Goal: Task Accomplishment & Management: Use online tool/utility

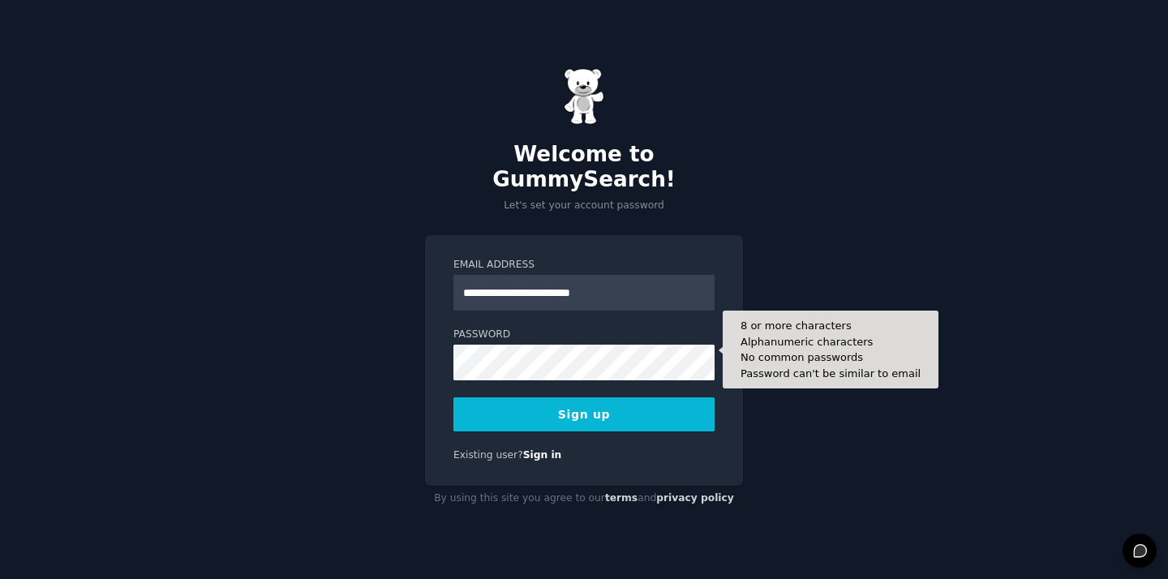
type input "**********"
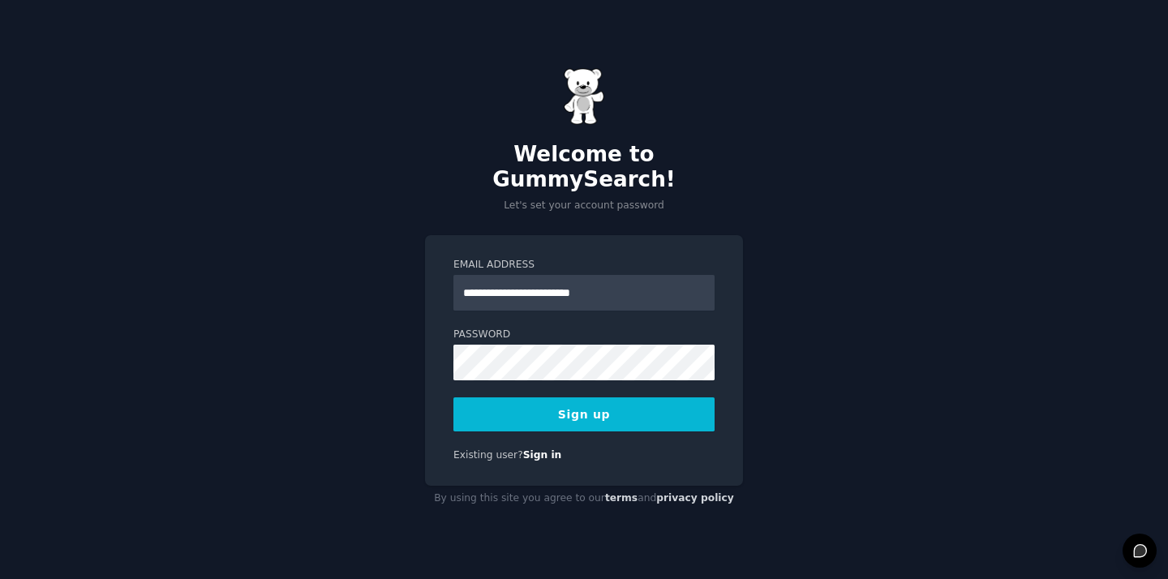
click at [592, 401] on button "Sign up" at bounding box center [583, 414] width 261 height 34
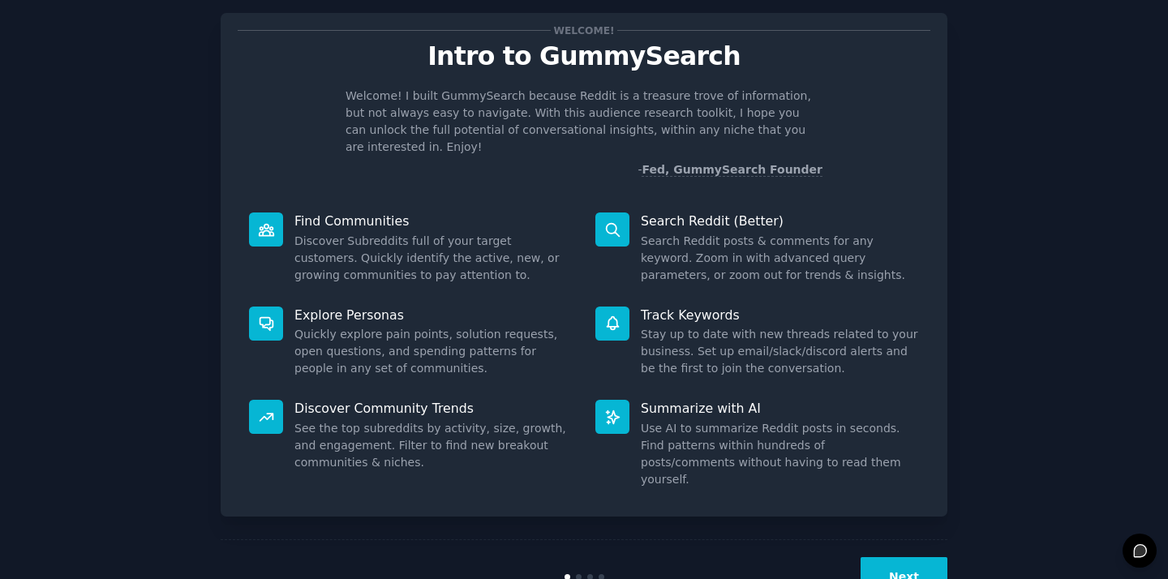
scroll to position [31, 0]
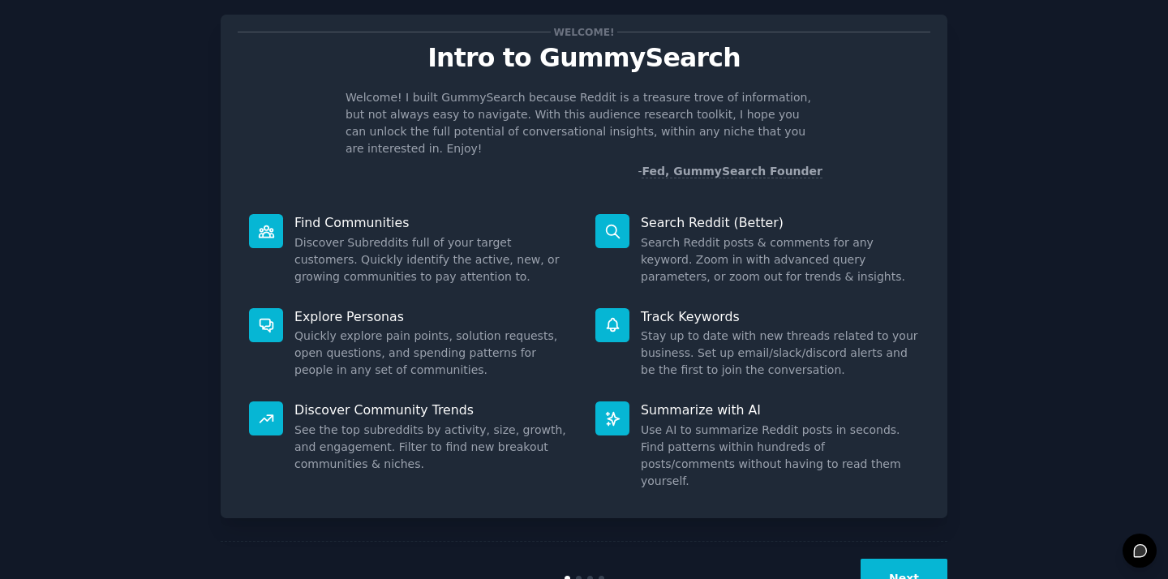
click at [919, 559] on button "Next" at bounding box center [903, 579] width 87 height 40
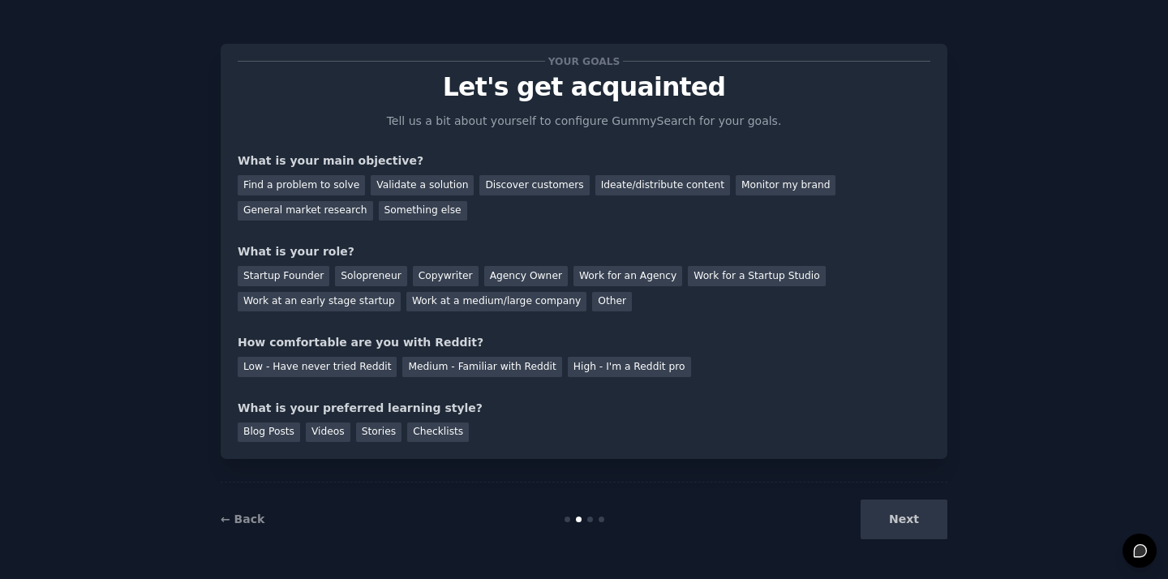
scroll to position [2, 0]
click at [885, 506] on div "Next" at bounding box center [826, 519] width 242 height 40
click at [891, 521] on div "Next" at bounding box center [826, 519] width 242 height 40
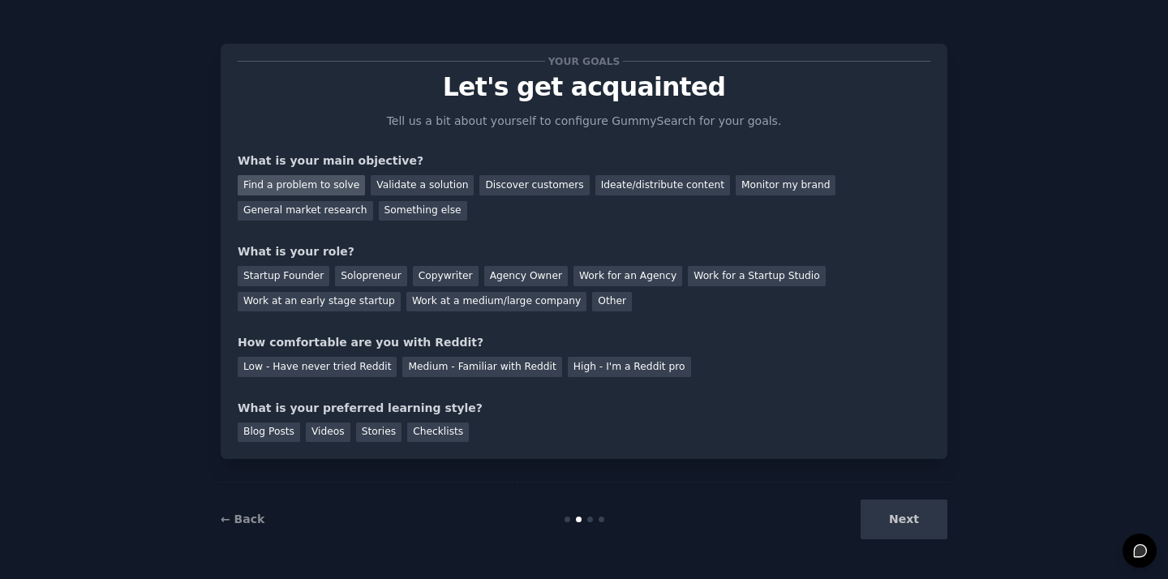
click at [346, 186] on div "Find a problem to solve" at bounding box center [301, 185] width 127 height 20
click at [337, 186] on div "Find a problem to solve" at bounding box center [301, 185] width 127 height 20
click at [397, 186] on div "Validate a solution" at bounding box center [422, 185] width 103 height 20
click at [302, 276] on div "Startup Founder" at bounding box center [284, 276] width 92 height 20
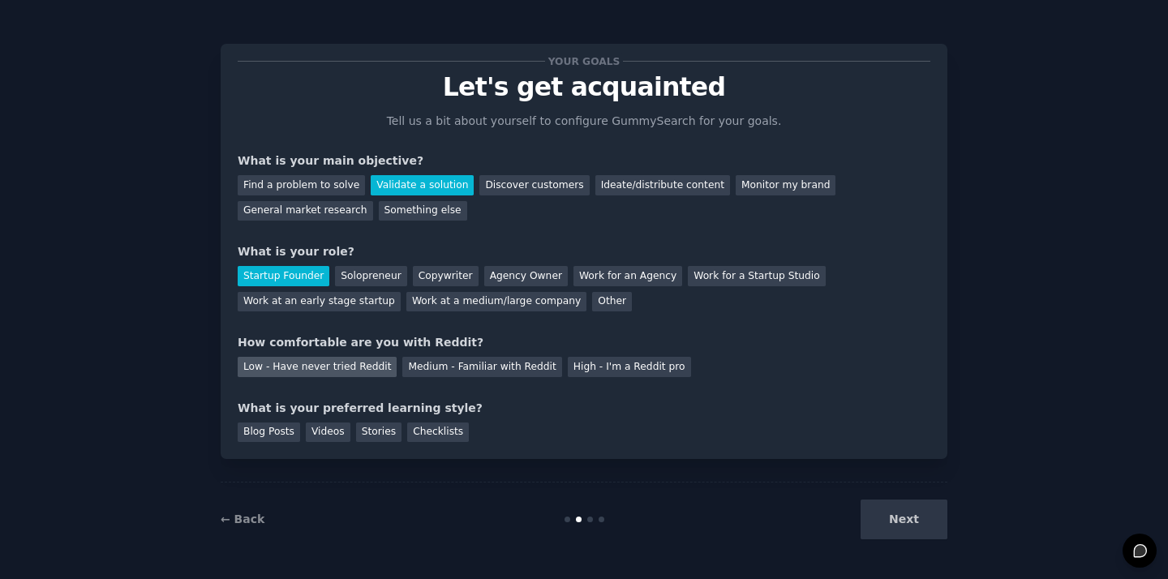
click at [362, 367] on div "Low - Have never tried Reddit" at bounding box center [317, 367] width 159 height 20
click at [274, 423] on div "Blog Posts" at bounding box center [269, 432] width 62 height 20
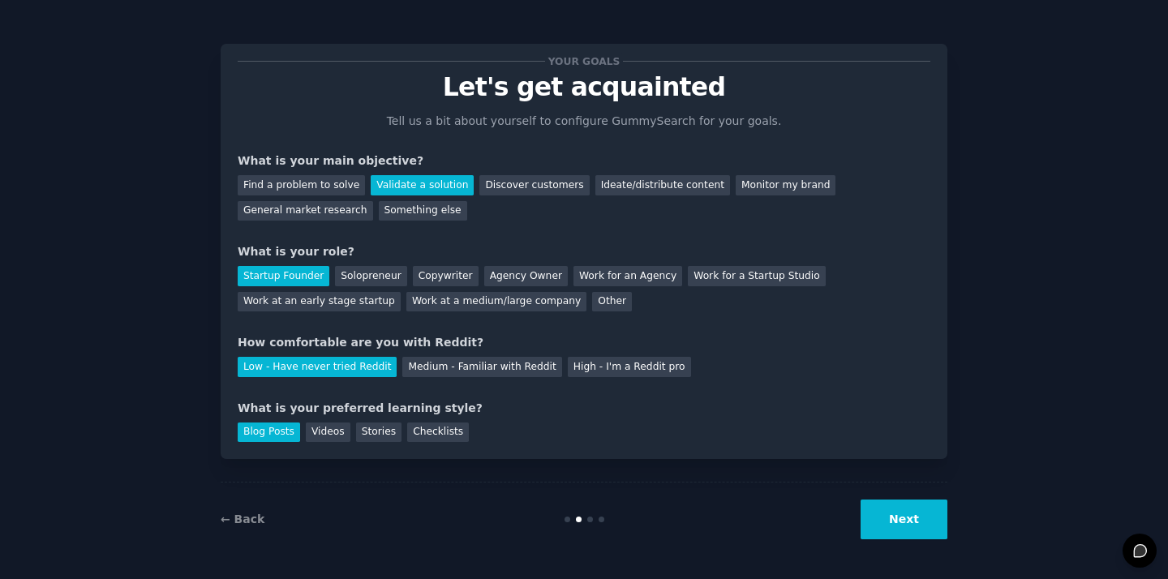
click at [939, 522] on button "Next" at bounding box center [903, 519] width 87 height 40
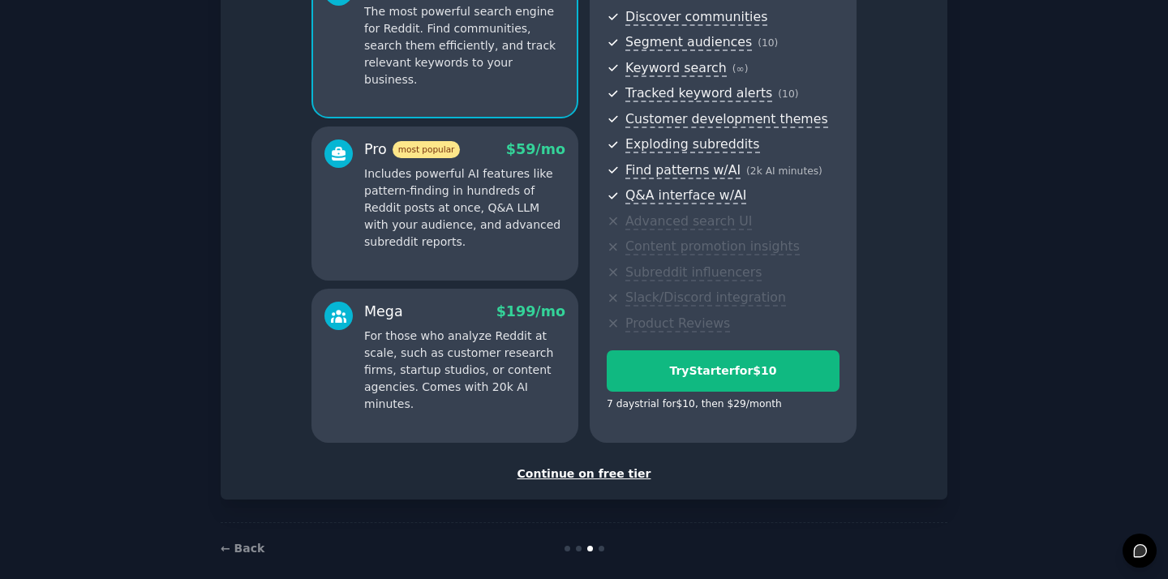
scroll to position [182, 0]
click at [617, 469] on div "Continue on free tier" at bounding box center [584, 472] width 692 height 17
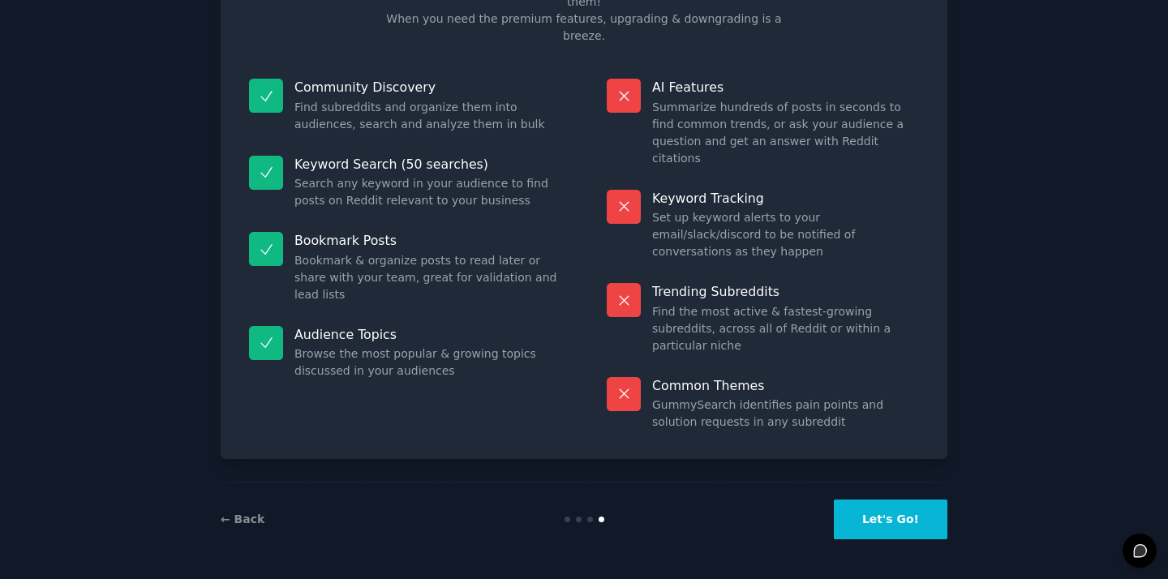
scroll to position [53, 0]
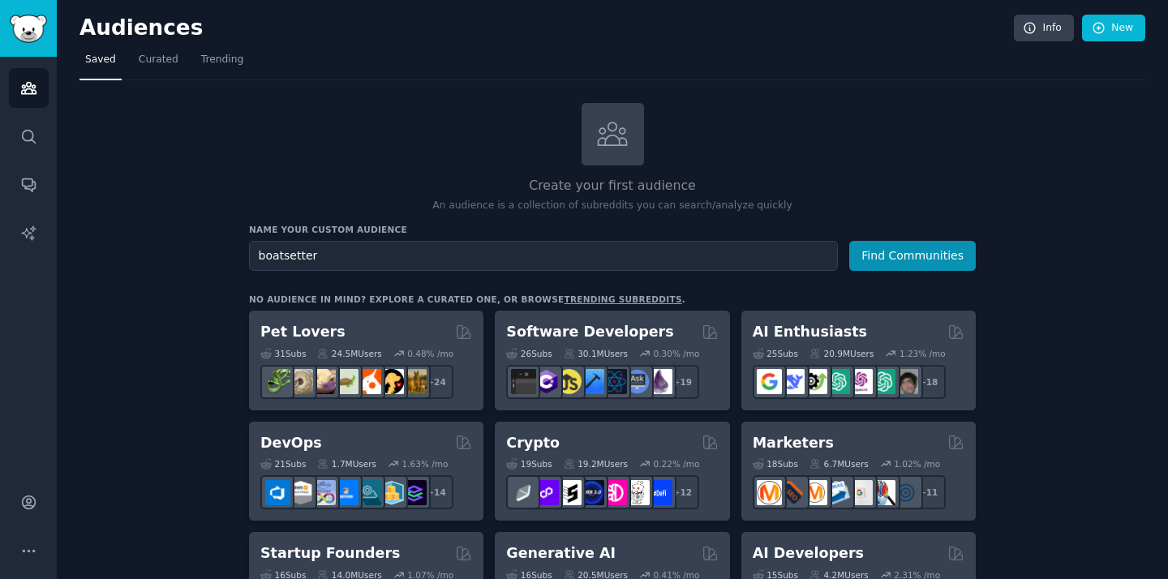
click at [849, 241] on button "Find Communities" at bounding box center [912, 256] width 126 height 30
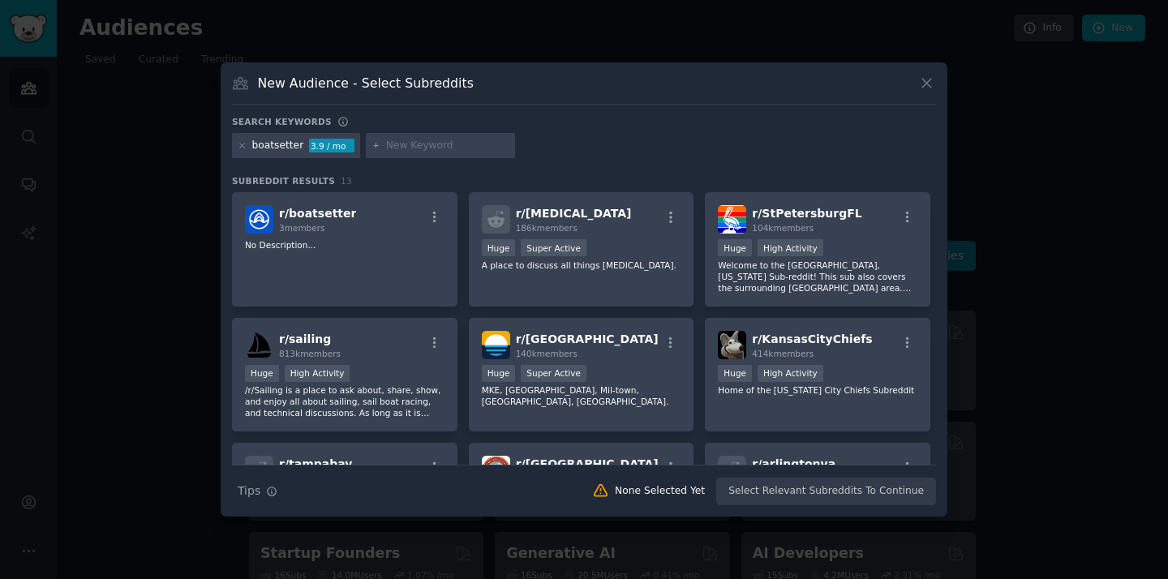
click at [923, 92] on button at bounding box center [926, 83] width 19 height 19
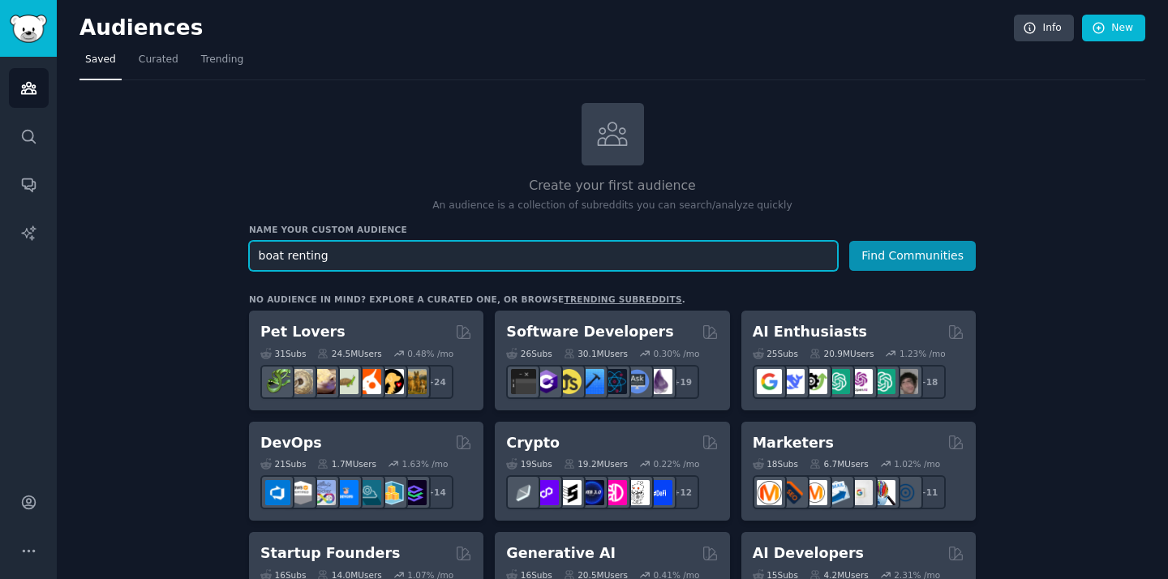
type input "boat renting"
click at [849, 241] on button "Find Communities" at bounding box center [912, 256] width 126 height 30
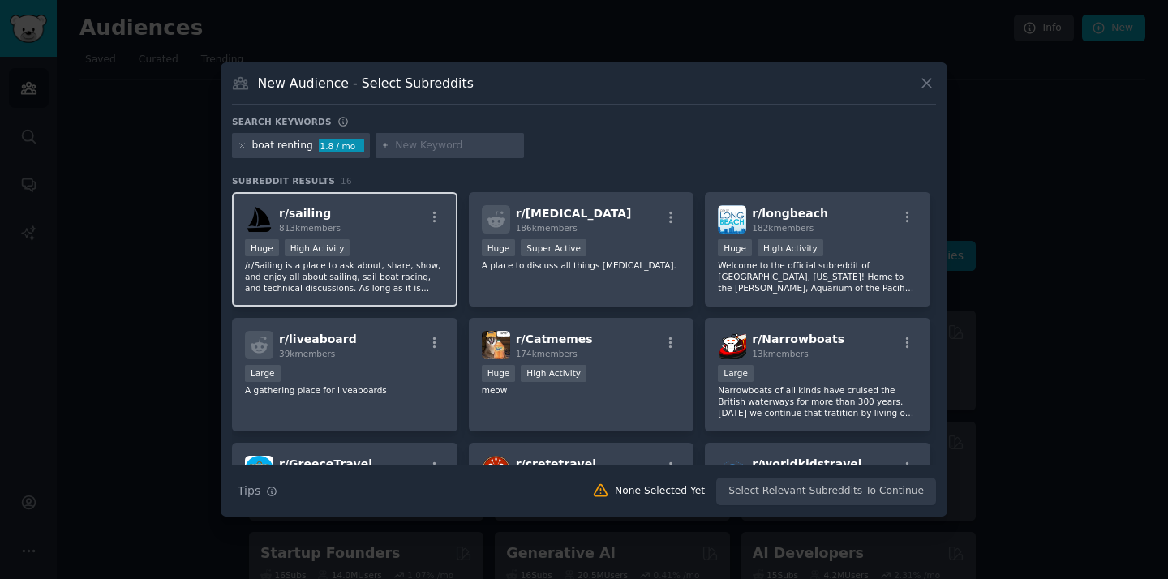
click at [397, 281] on p "/r/Sailing is a place to ask about, share, show, and enjoy all about sailing, s…" at bounding box center [344, 276] width 199 height 34
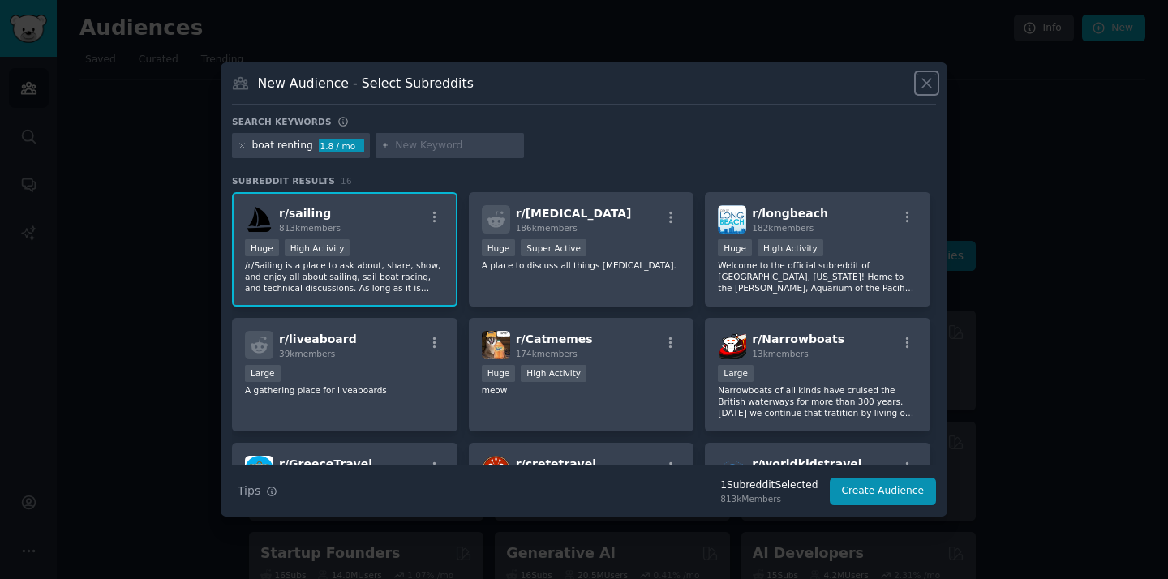
click at [924, 78] on icon at bounding box center [926, 83] width 17 height 17
